Goal: Navigation & Orientation: Go to known website

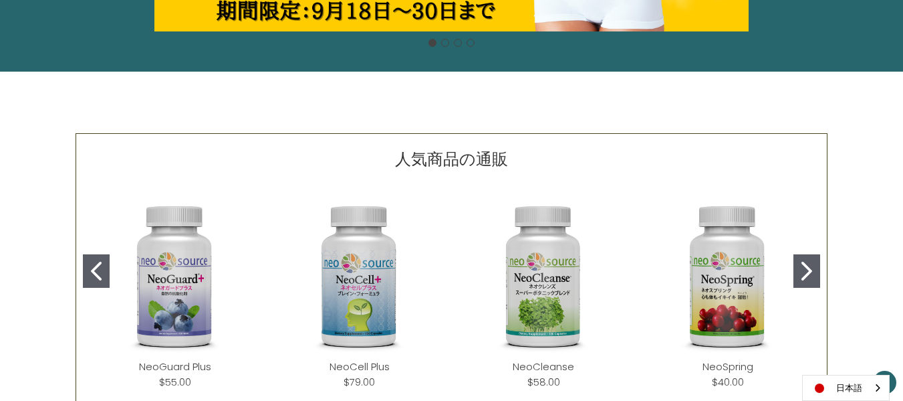
scroll to position [553, 0]
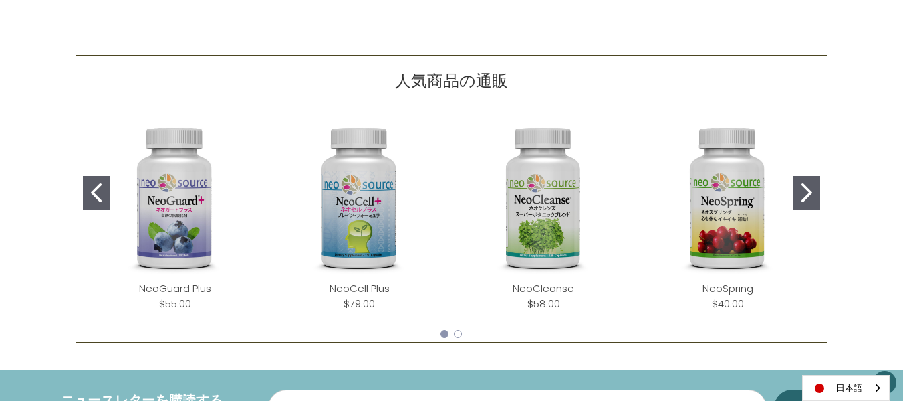
click at [361, 211] on img "NeoCell Plus" at bounding box center [359, 198] width 163 height 163
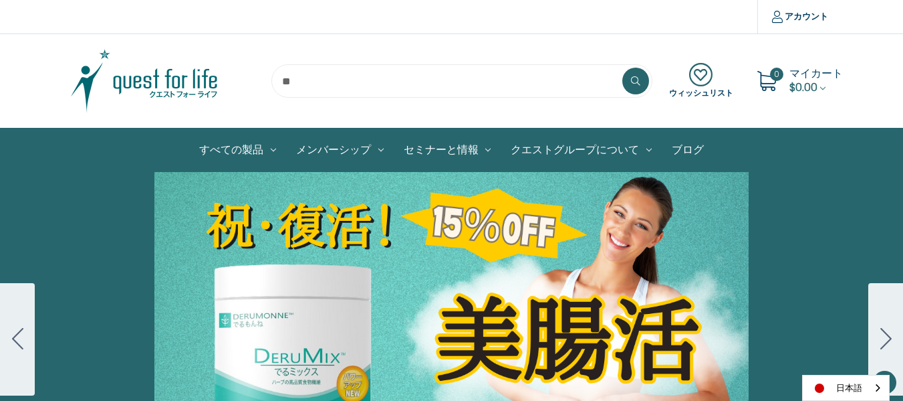
scroll to position [553, 0]
